Goal: Book appointment/travel/reservation

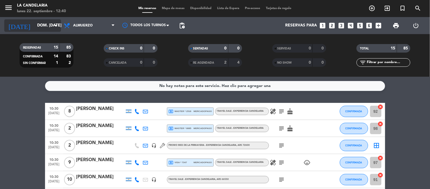
click at [47, 24] on input "dom. [DATE]" at bounding box center [61, 25] width 54 height 10
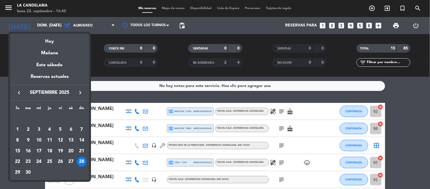
click at [373, 8] on div at bounding box center [215, 94] width 430 height 189
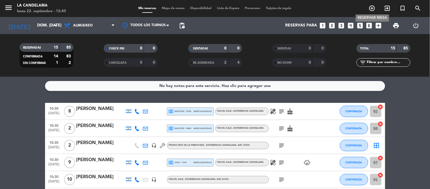
click at [372, 7] on icon "add_circle_outline" at bounding box center [372, 8] width 7 height 7
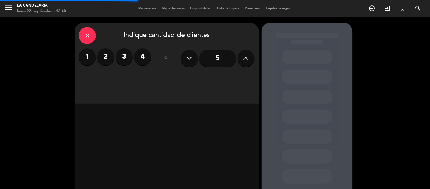
click at [90, 60] on label "1" at bounding box center [87, 56] width 17 height 17
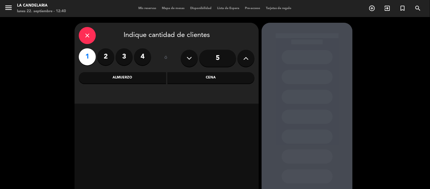
click at [193, 64] on button at bounding box center [189, 58] width 17 height 17
click at [112, 77] on div "Almuerzo" at bounding box center [122, 77] width 87 height 11
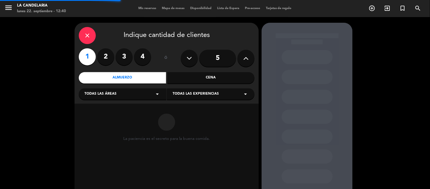
click at [126, 94] on div "Todas las áreas arrow_drop_down" at bounding box center [123, 93] width 88 height 11
click at [112, 107] on div "LUGARES" at bounding box center [123, 108] width 76 height 6
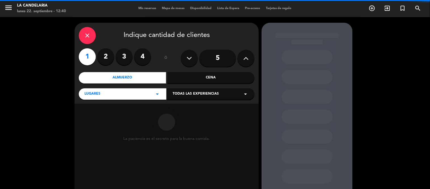
click at [226, 96] on div "Todas las experiencias arrow_drop_down" at bounding box center [211, 93] width 88 height 11
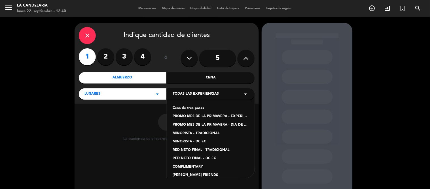
click at [218, 116] on div "PROMO MES DE LA PRIMAVERA - EXPERIENCIA CANDELARIA" at bounding box center [211, 116] width 76 height 6
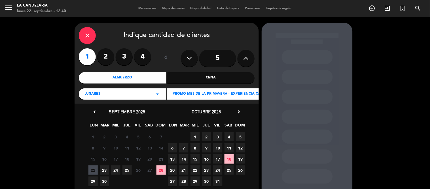
click at [162, 168] on span "28" at bounding box center [161, 169] width 9 height 9
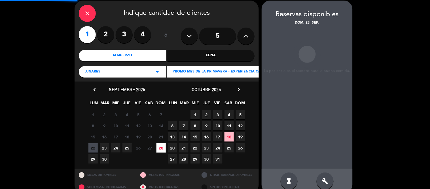
scroll to position [23, 0]
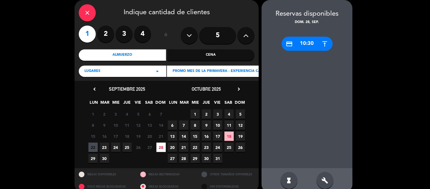
click at [324, 174] on div "build" at bounding box center [325, 180] width 17 height 17
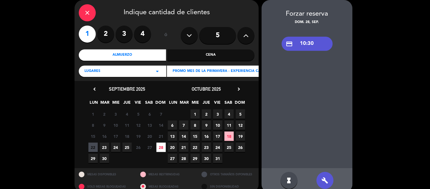
click at [101, 34] on label "2" at bounding box center [105, 34] width 17 height 17
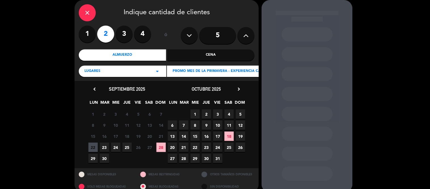
click at [163, 147] on span "28" at bounding box center [161, 146] width 9 height 9
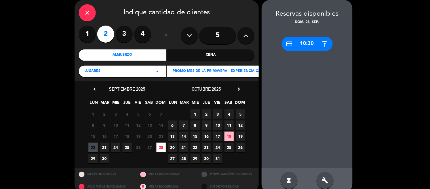
click at [320, 178] on div "build" at bounding box center [325, 180] width 17 height 17
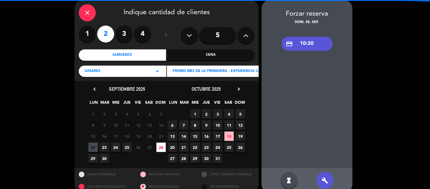
click at [315, 43] on div "credit_card 10:30" at bounding box center [307, 44] width 51 height 14
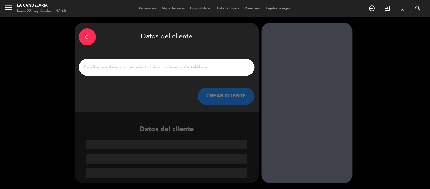
scroll to position [0, 0]
click at [177, 65] on input "1" at bounding box center [166, 67] width 167 height 8
click at [209, 68] on input "1" at bounding box center [166, 67] width 167 height 8
paste input "Victoria Lo Menzo"
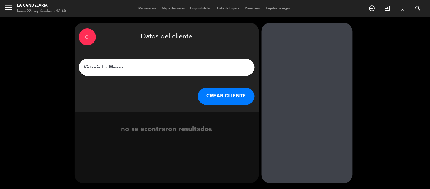
type input "Victoria Lo Menzo"
click at [234, 95] on button "CREAR CLIENTE" at bounding box center [226, 96] width 57 height 17
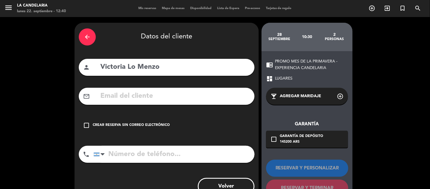
click at [150, 117] on div "check_box_outline_blank Crear reserva sin correo electrónico" at bounding box center [167, 125] width 176 height 17
click at [149, 123] on div "Crear reserva sin correo electrónico" at bounding box center [131, 125] width 77 height 6
click at [171, 125] on div "check_box_outline_blank Crear reserva sin correo electrónico" at bounding box center [167, 125] width 176 height 17
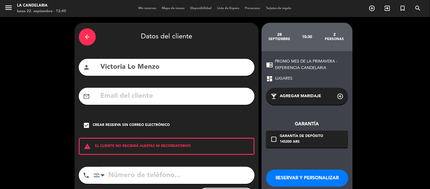
click at [311, 172] on button "RESERVAR Y PERSONALIZAR" at bounding box center [307, 177] width 82 height 17
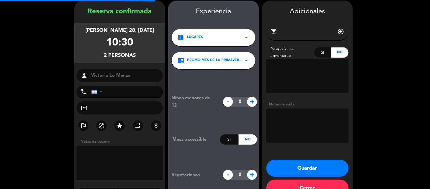
scroll to position [23, 0]
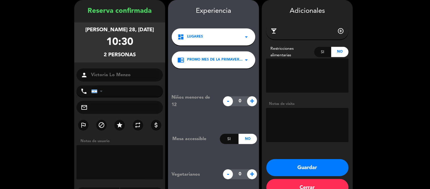
click at [319, 163] on button "Guardar" at bounding box center [308, 167] width 82 height 17
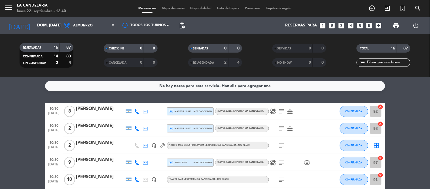
scroll to position [214, 0]
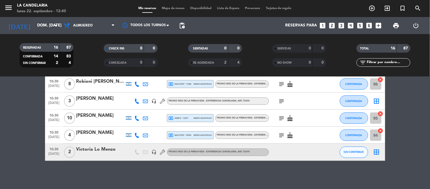
click at [101, 147] on div "Victoria Lo Menzo" at bounding box center [100, 149] width 48 height 7
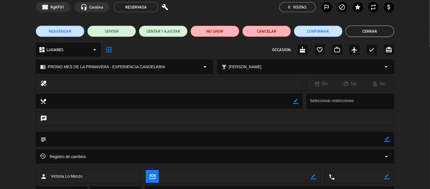
scroll to position [31, 0]
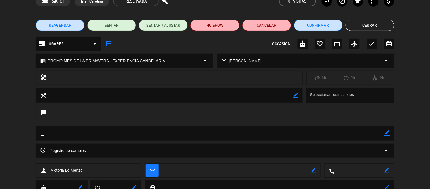
click at [388, 133] on icon "border_color" at bounding box center [387, 132] width 5 height 5
click at [264, 139] on textarea at bounding box center [215, 133] width 338 height 14
paste textarea "LC00965 y LC00964"
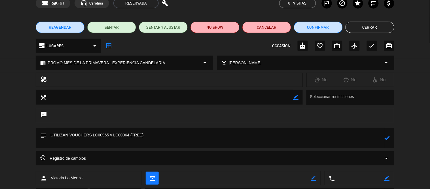
scroll to position [0, 0]
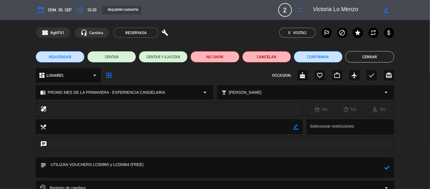
click at [166, 92] on div "chrome_reader_mode PROMO MES DE LA PRIMAVERA - EXPERIENCIA [PERSON_NAME] arrow_…" at bounding box center [124, 92] width 177 height 14
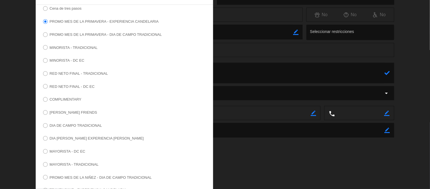
click at [71, 98] on label "COMPLIMENTARY" at bounding box center [66, 99] width 32 height 4
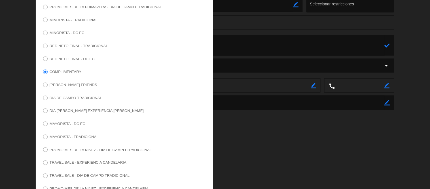
scroll to position [152, 0]
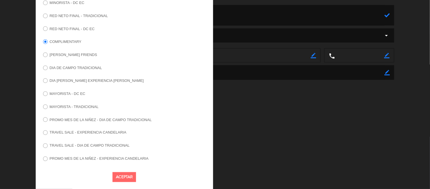
click at [125, 177] on button "Aceptar" at bounding box center [125, 177] width 24 height 10
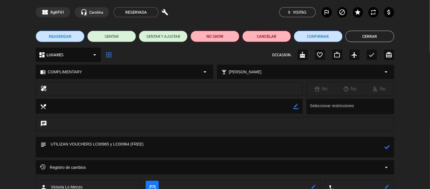
scroll to position [60, 0]
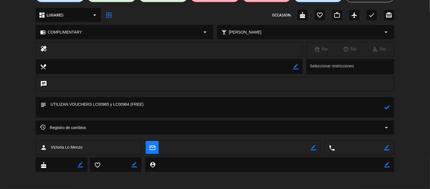
click at [99, 106] on textarea at bounding box center [215, 107] width 338 height 20
click at [196, 102] on textarea at bounding box center [215, 107] width 338 height 20
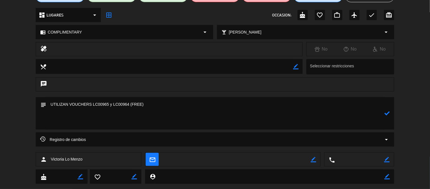
paste textarea "SOLICITADO POR MARKETING PARA MASA POP"
type textarea "UTILIZAN VOUCHERS LC00965 y LC00964 (FREE) SOLICITADO POR MARKETING PARA MASA P…"
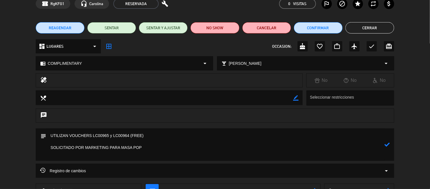
scroll to position [0, 0]
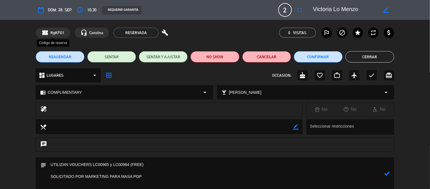
click at [52, 31] on span "RgKFG1" at bounding box center [58, 33] width 14 height 7
copy span "RgKFG1"
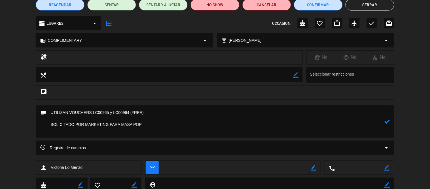
scroll to position [72, 0]
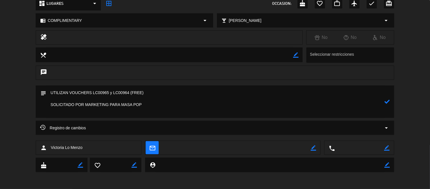
click at [280, 149] on textarea at bounding box center [237, 148] width 148 height 14
click at [311, 146] on icon "border_color" at bounding box center [313, 147] width 5 height 5
click at [293, 146] on textarea at bounding box center [237, 148] width 148 height 14
paste textarea "[EMAIL_ADDRESS][DOMAIN_NAME]"
type textarea "[EMAIL_ADDRESS][DOMAIN_NAME]"
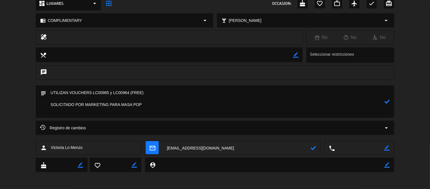
click at [316, 146] on icon at bounding box center [313, 147] width 5 height 5
click at [389, 150] on icon "border_color" at bounding box center [387, 147] width 5 height 5
click at [379, 152] on textarea at bounding box center [359, 148] width 49 height 14
paste textarea "[PHONE_NUMBER]"
type textarea "[PHONE_NUMBER]"
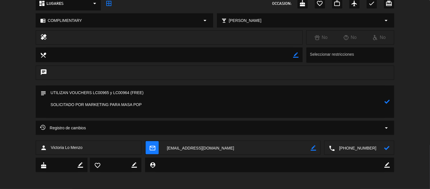
click at [385, 148] on icon at bounding box center [387, 147] width 5 height 5
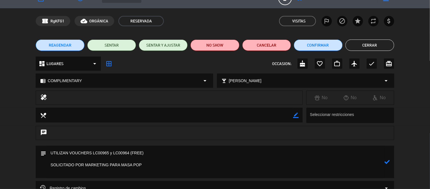
scroll to position [0, 0]
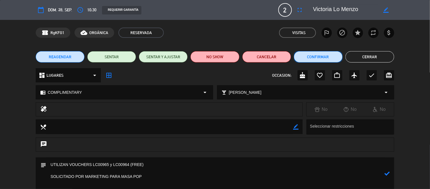
click at [319, 54] on button "Confirmar" at bounding box center [318, 56] width 49 height 11
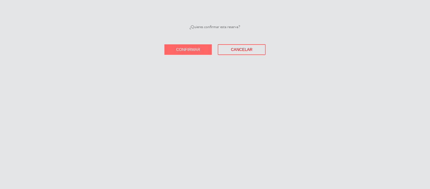
click at [186, 53] on button "Confirmar" at bounding box center [189, 49] width 48 height 10
